Goal: Connect with others: Connect with others

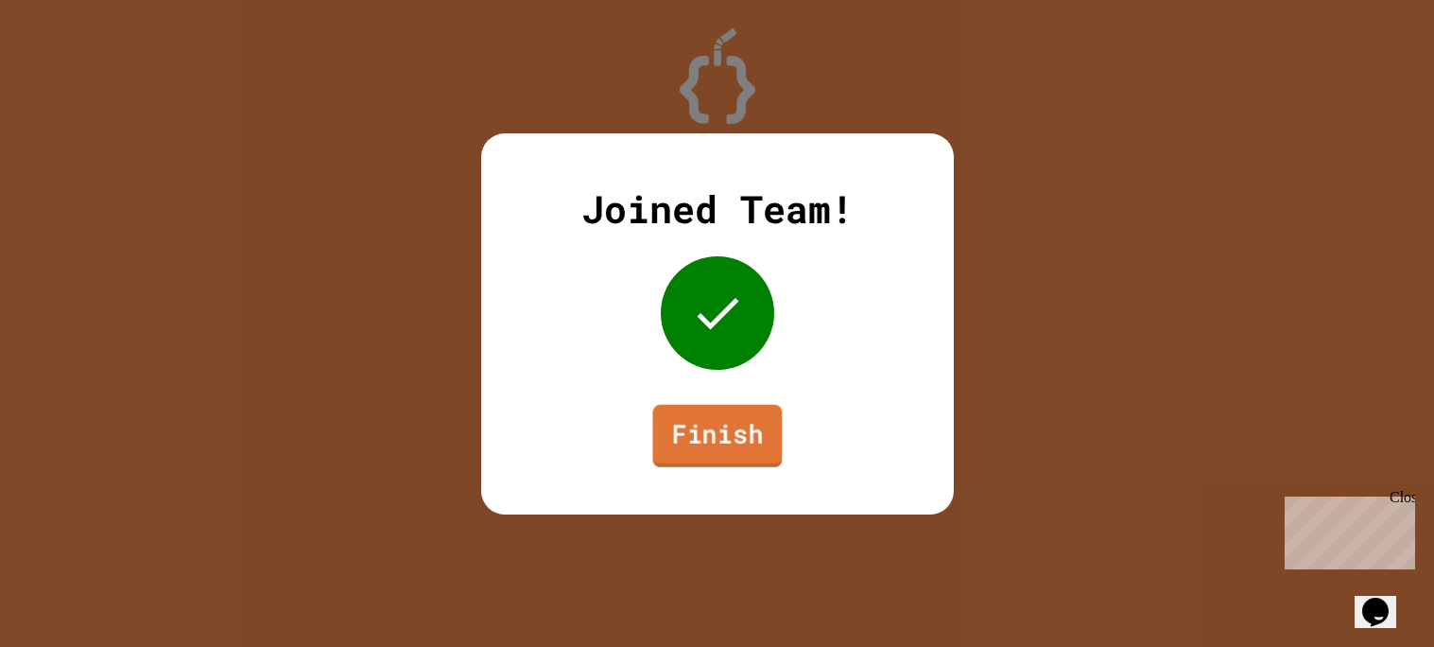
click at [759, 432] on link "Finish" at bounding box center [716, 435] width 129 height 62
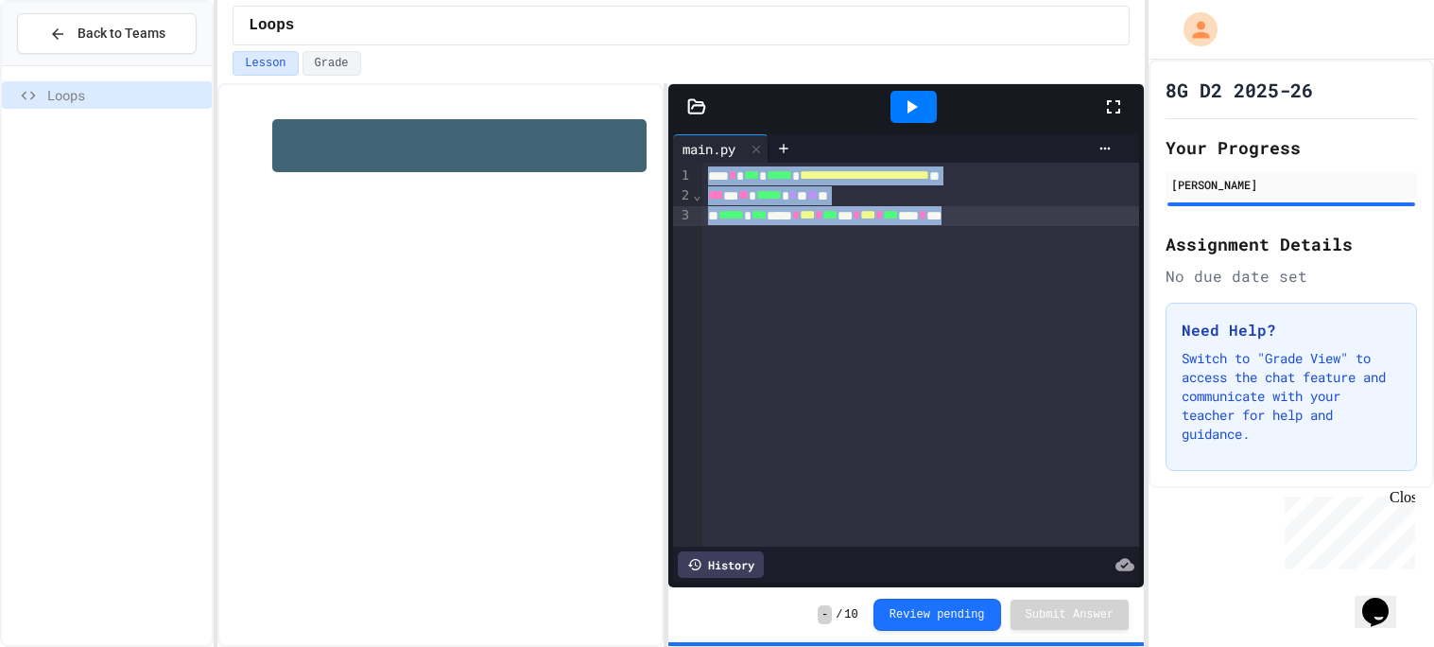
drag, startPoint x: 710, startPoint y: 172, endPoint x: 1096, endPoint y: 259, distance: 396.2
click at [1096, 259] on div "**********" at bounding box center [921, 355] width 438 height 384
copy div "**********"
